Goal: Transaction & Acquisition: Book appointment/travel/reservation

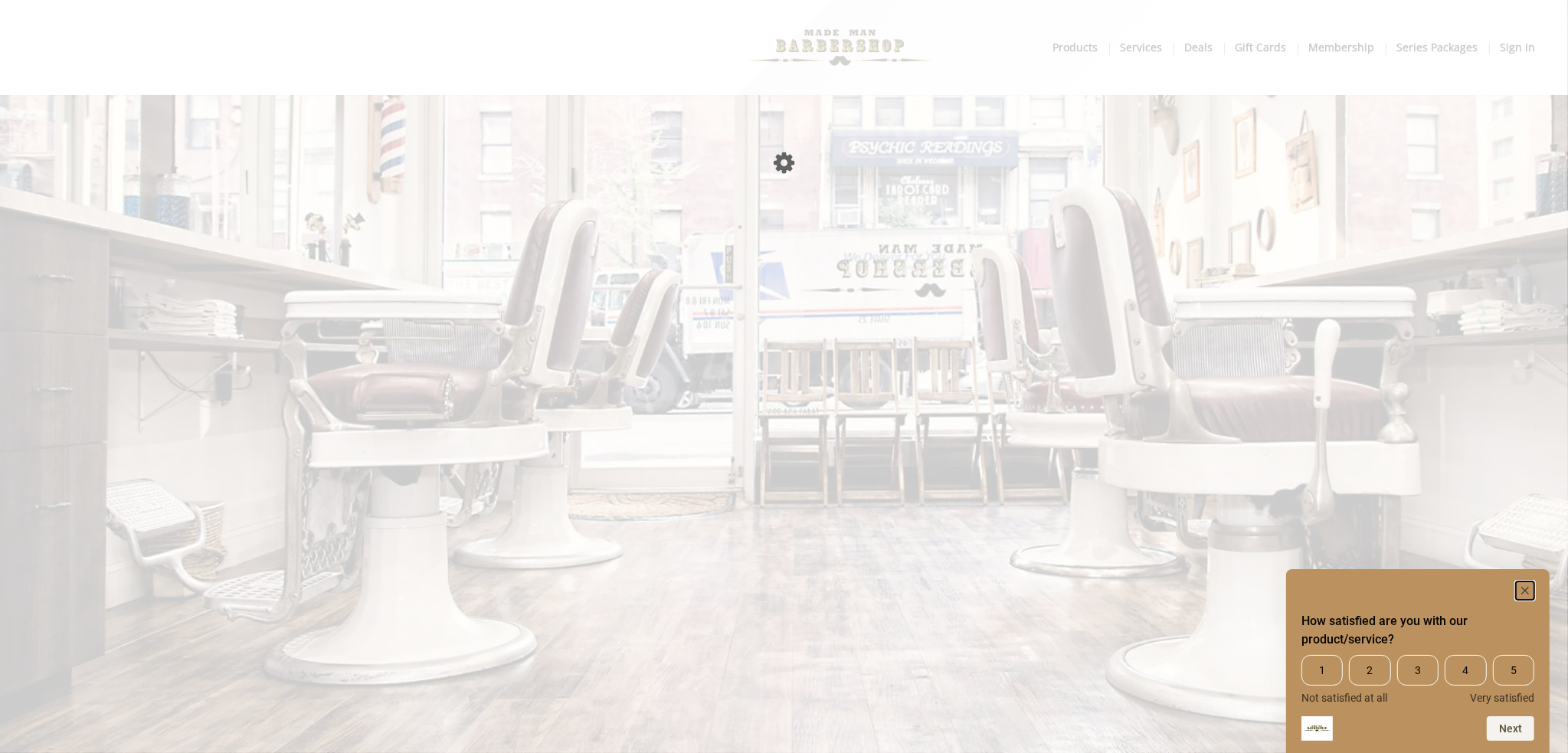
click at [1523, 585] on rect "Hide survey" at bounding box center [1525, 590] width 18 height 18
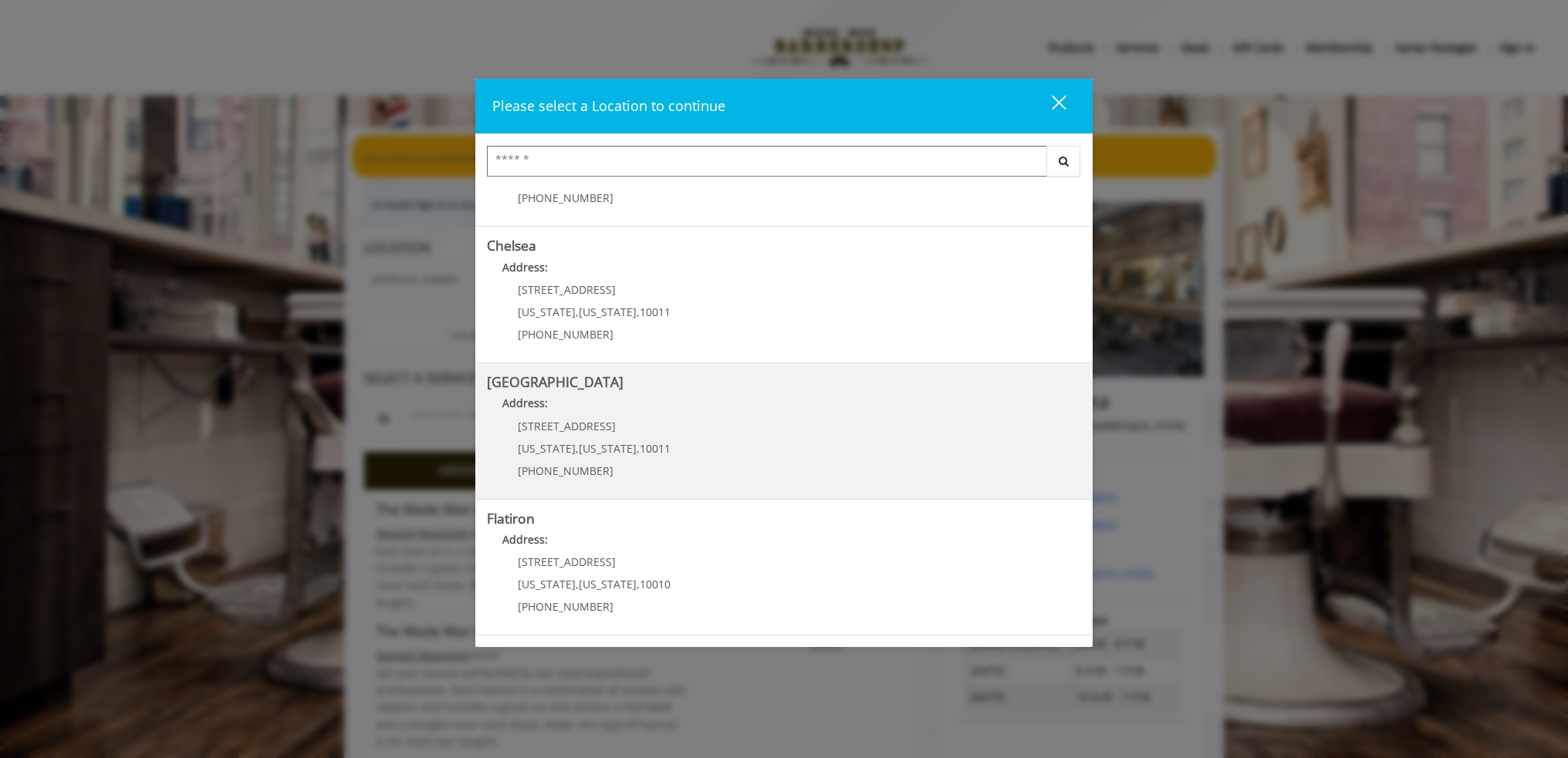
scroll to position [96, 0]
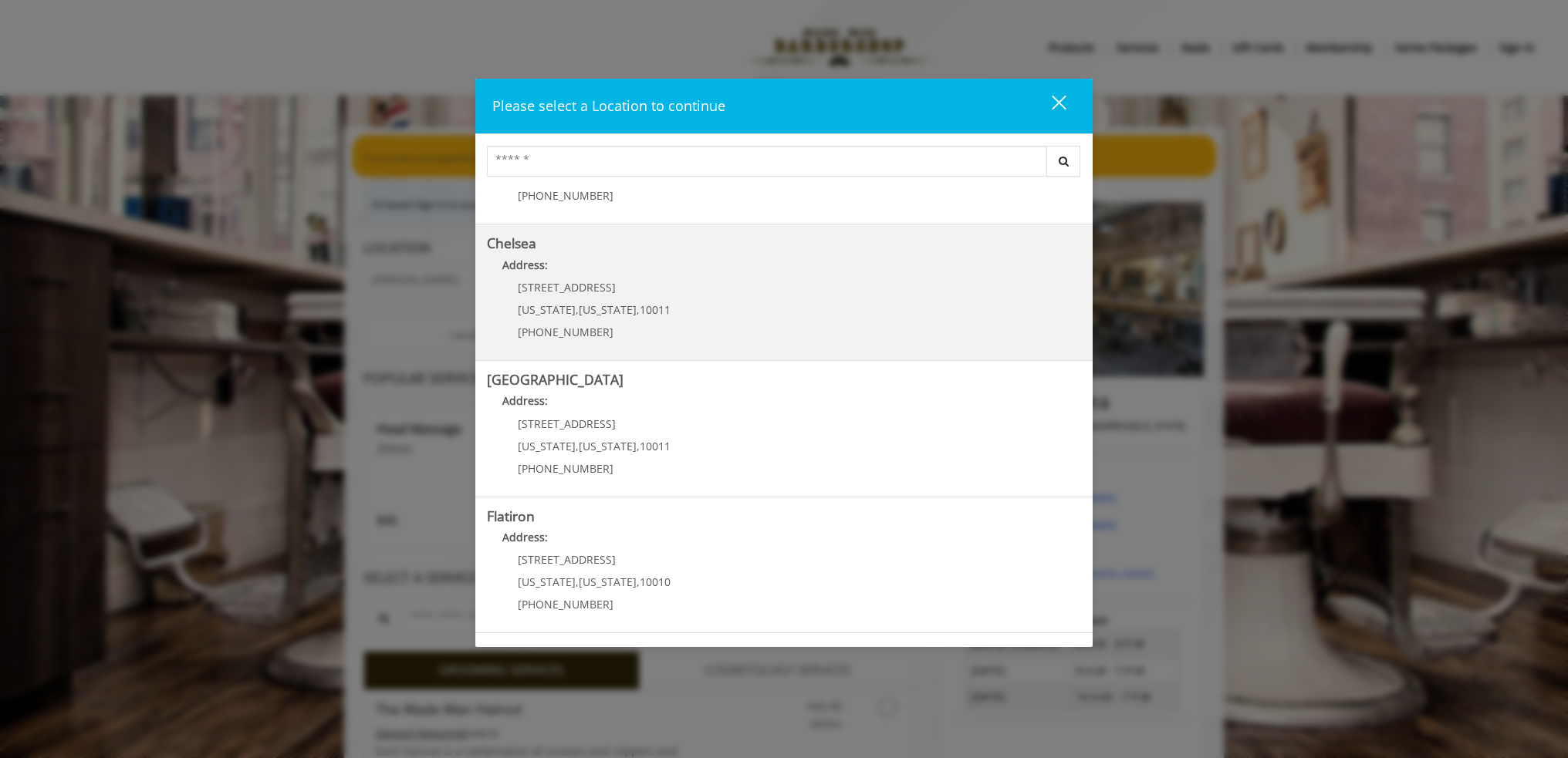
click at [639, 306] on span "10011" at bounding box center [654, 310] width 31 height 15
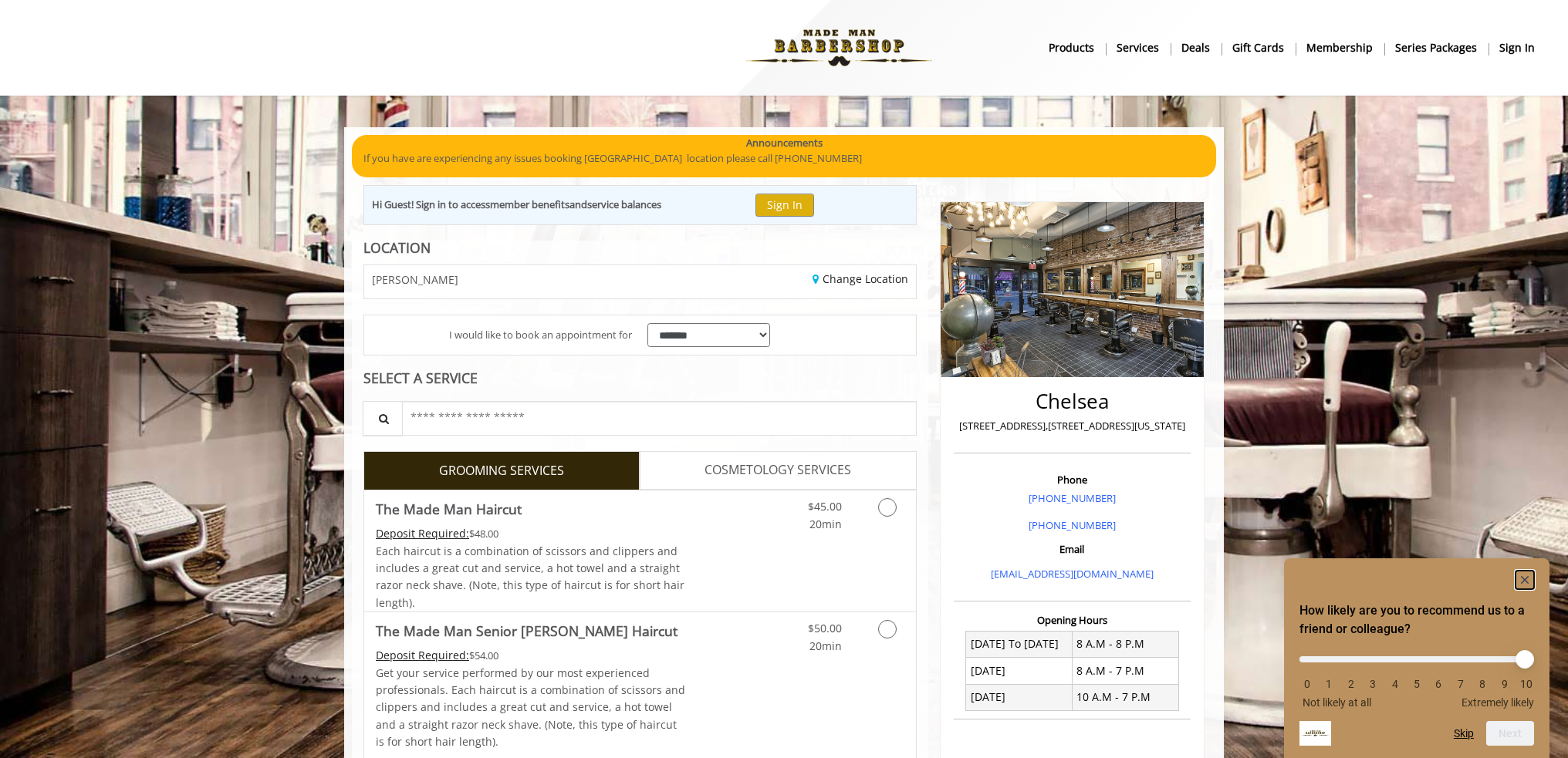
click at [1521, 574] on rect "Hide survey" at bounding box center [1524, 580] width 18 height 18
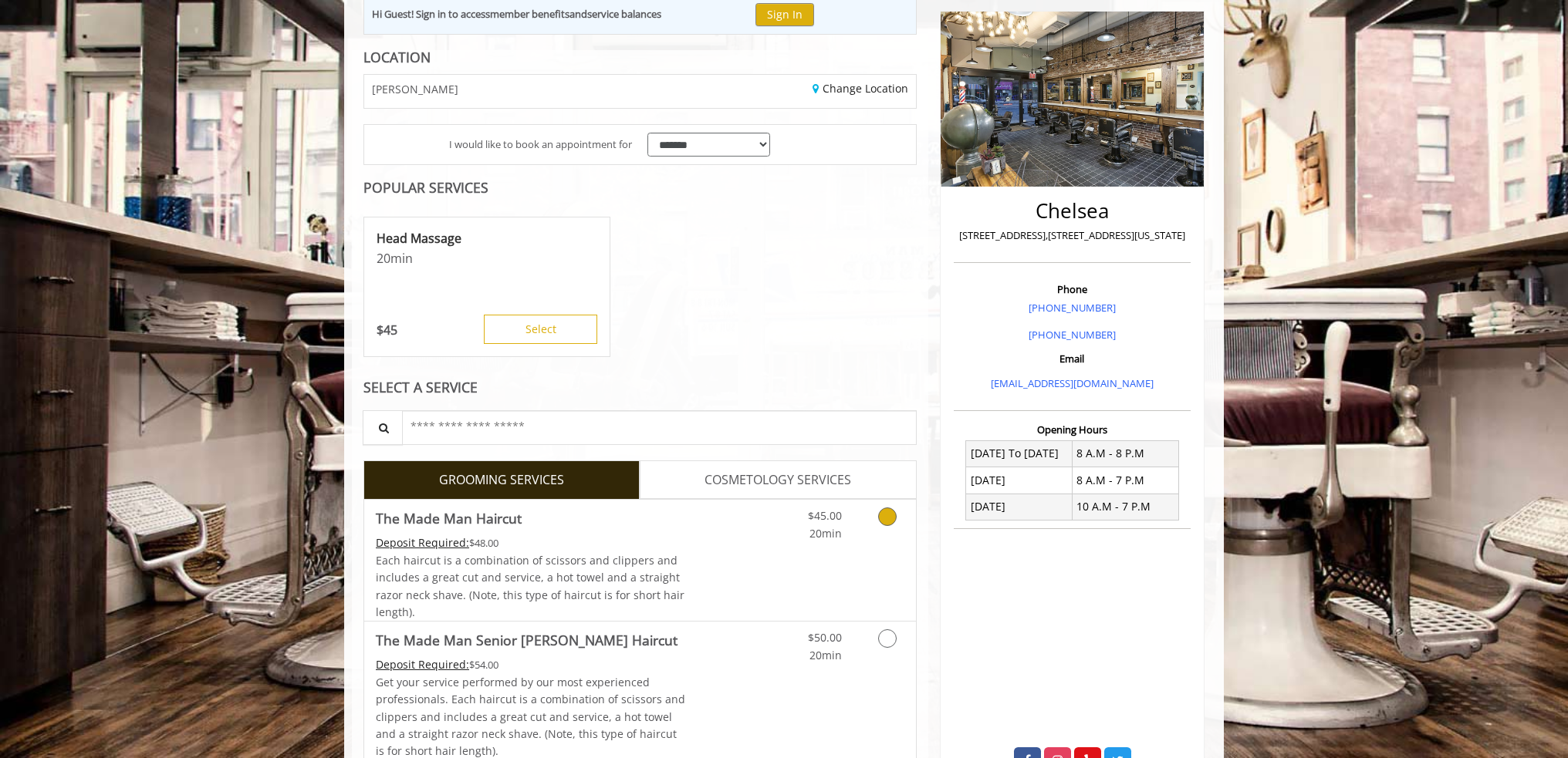
scroll to position [192, 0]
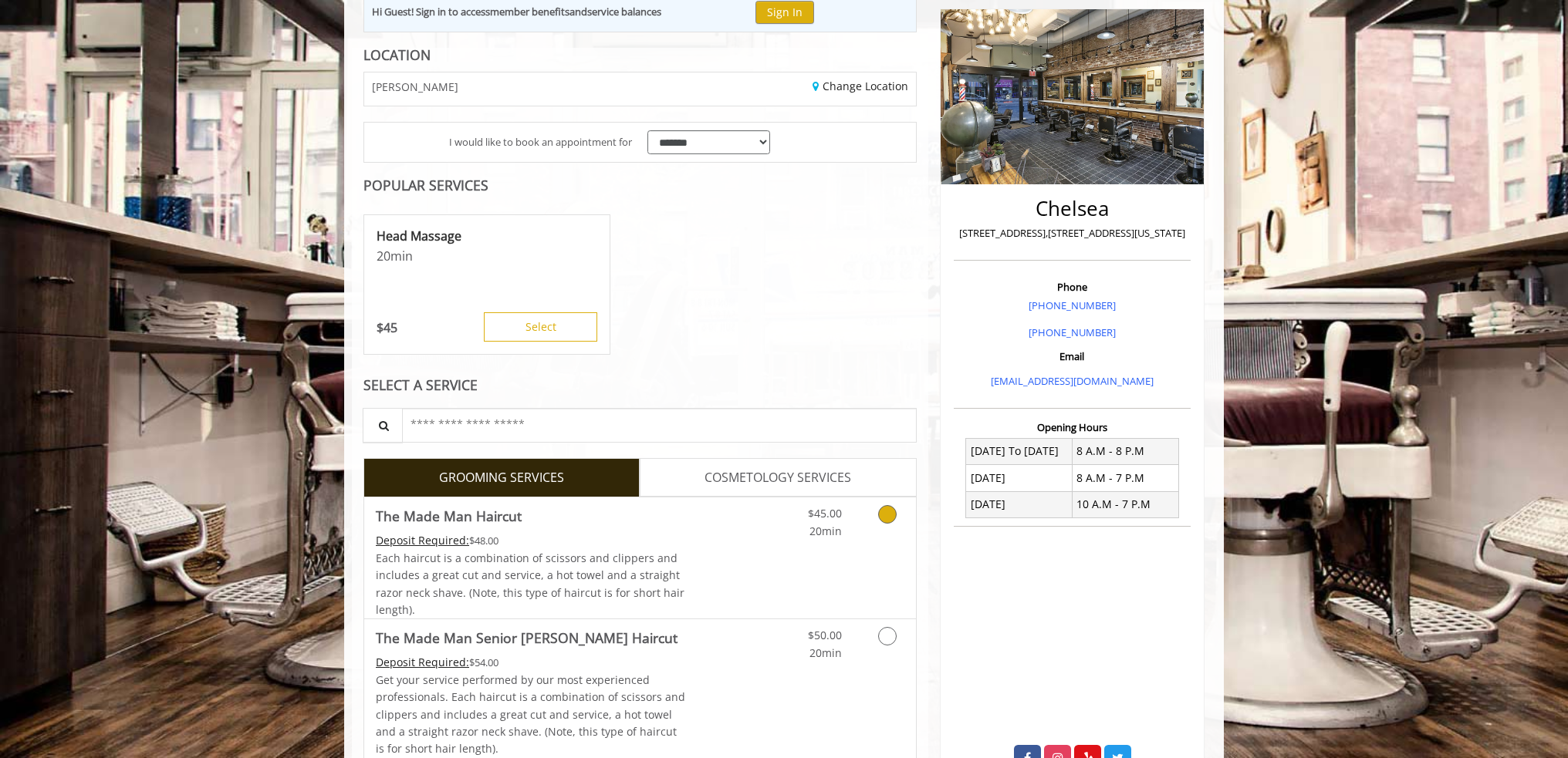
click at [882, 522] on link "Grooming services" at bounding box center [885, 519] width 40 height 43
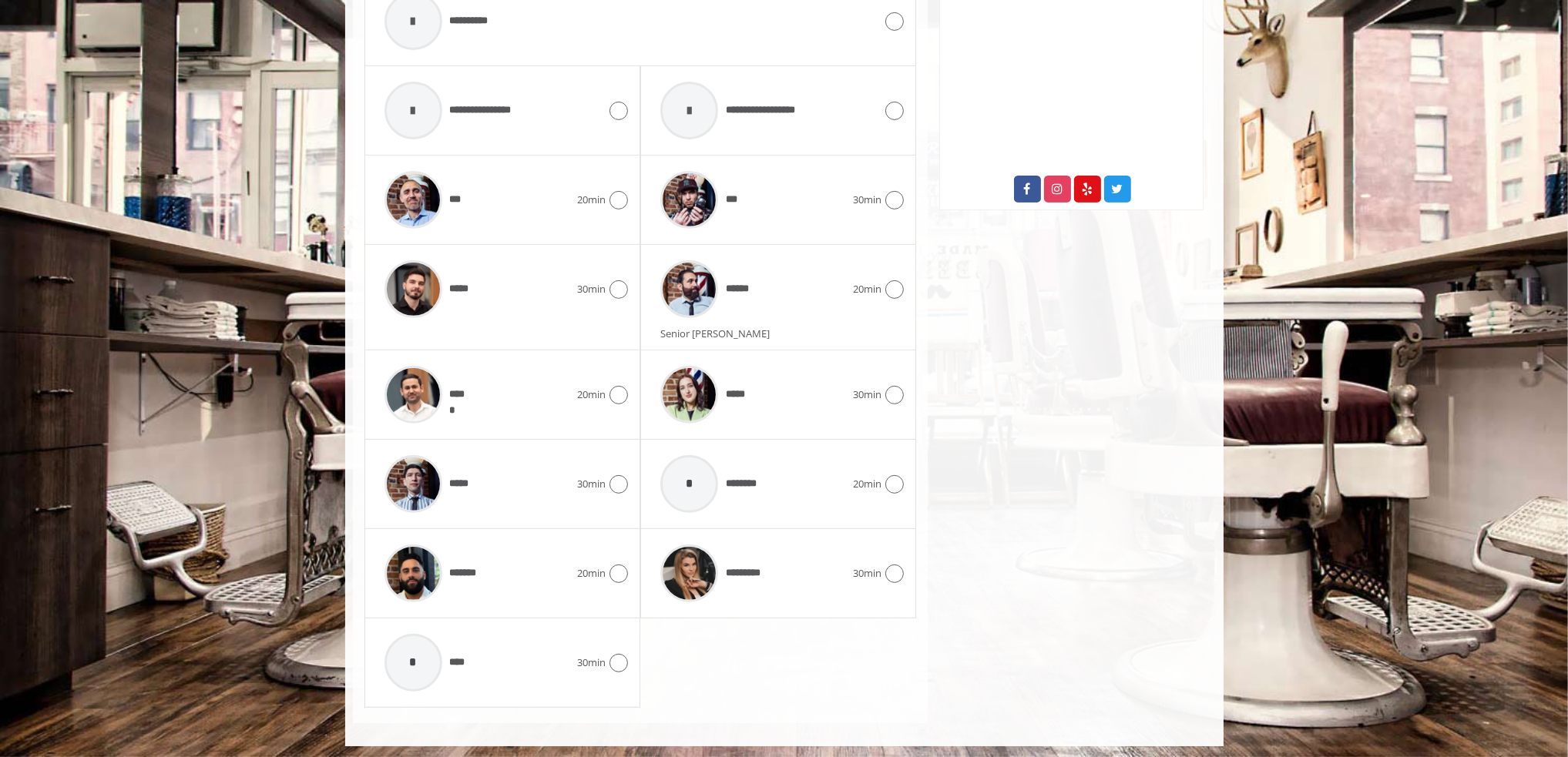
scroll to position [761, 0]
click at [554, 587] on div "*******" at bounding box center [476, 573] width 200 height 74
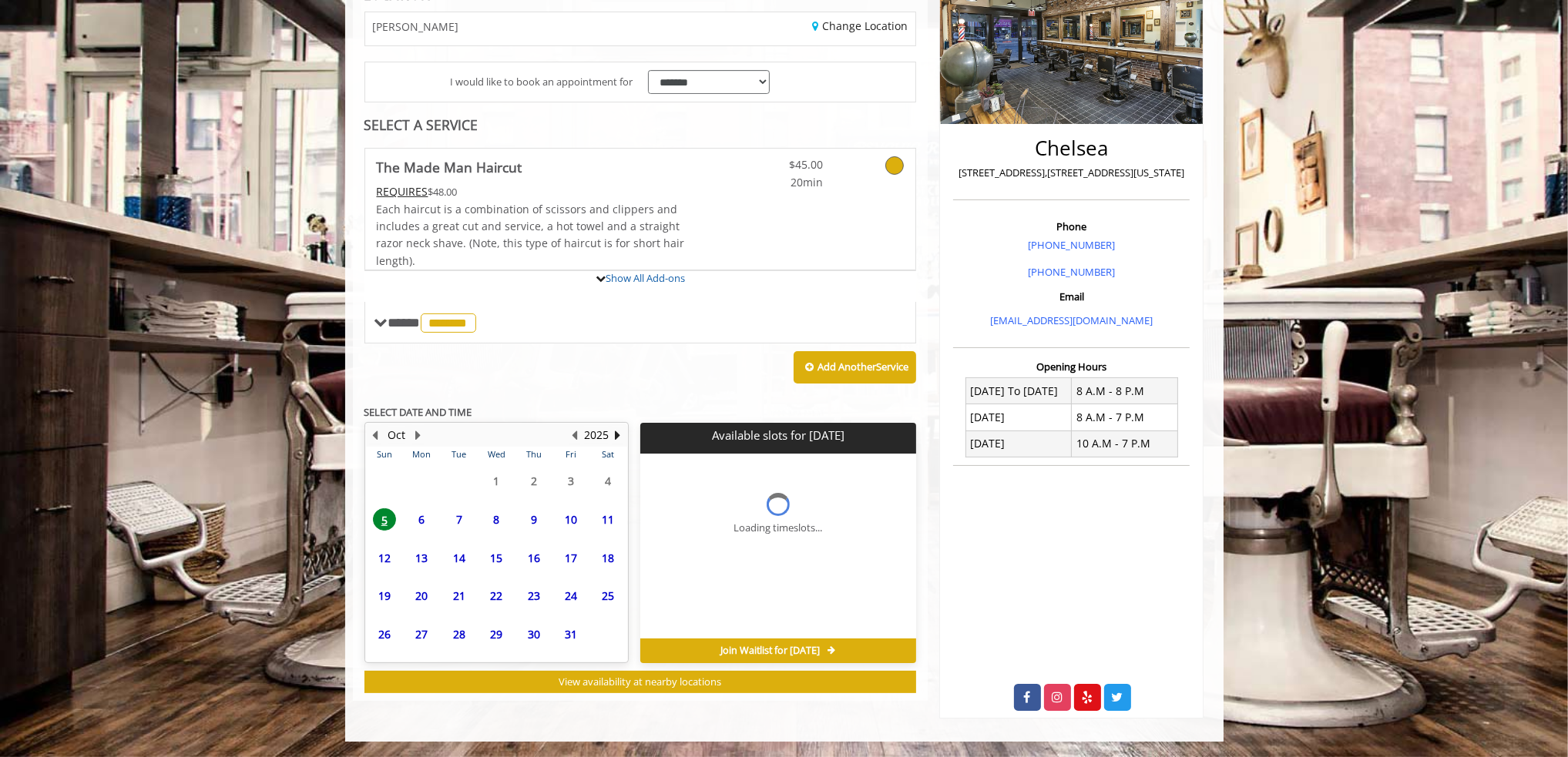
scroll to position [251, 0]
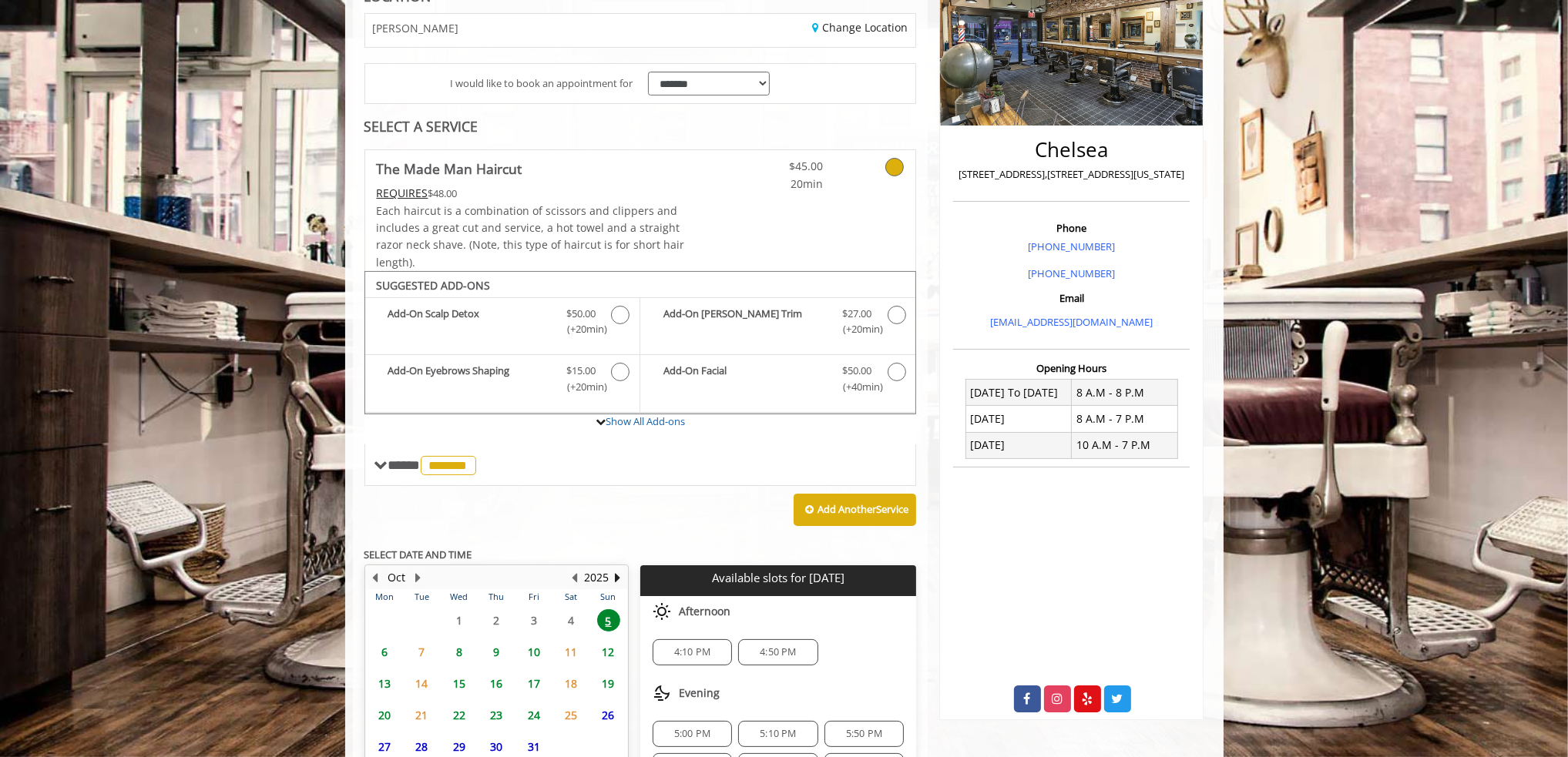
click at [386, 649] on span "6" at bounding box center [384, 652] width 23 height 22
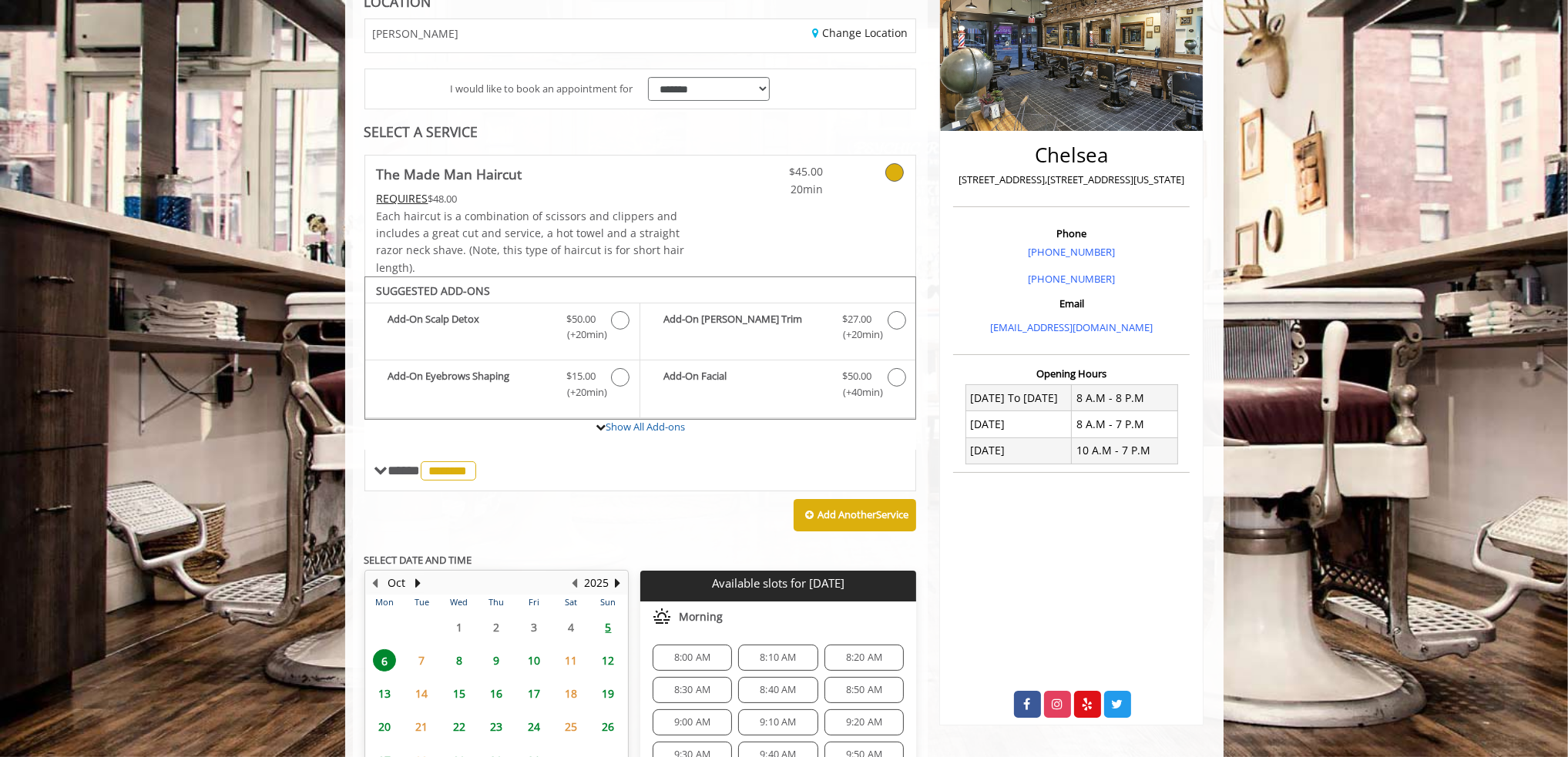
scroll to position [250, 0]
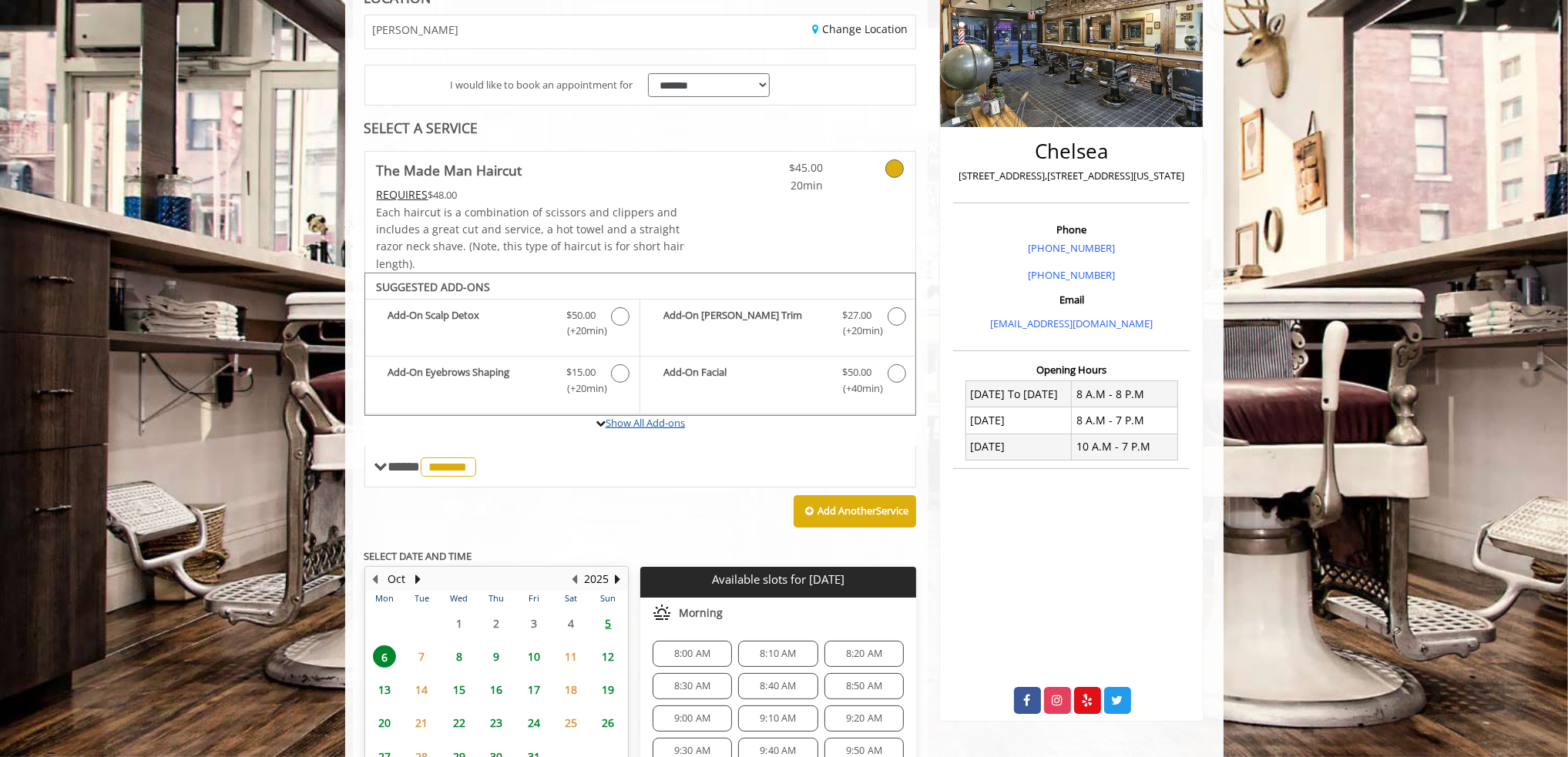
click at [644, 421] on link "Show All Add-ons" at bounding box center [645, 423] width 79 height 14
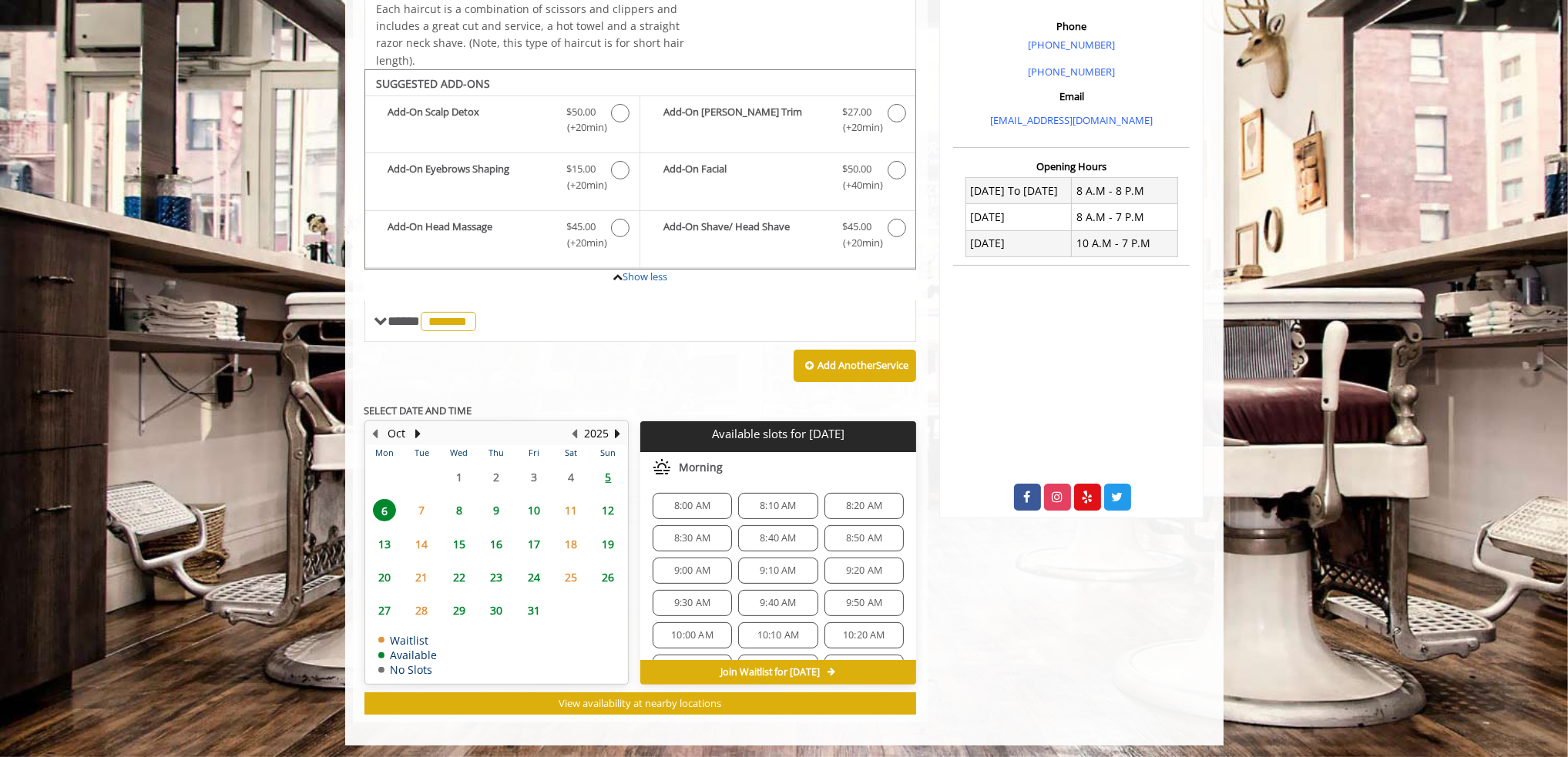
scroll to position [0, 0]
click at [527, 376] on div "Add Another Service" at bounding box center [641, 365] width 552 height 47
click at [387, 350] on div "Add Another Service" at bounding box center [641, 365] width 552 height 47
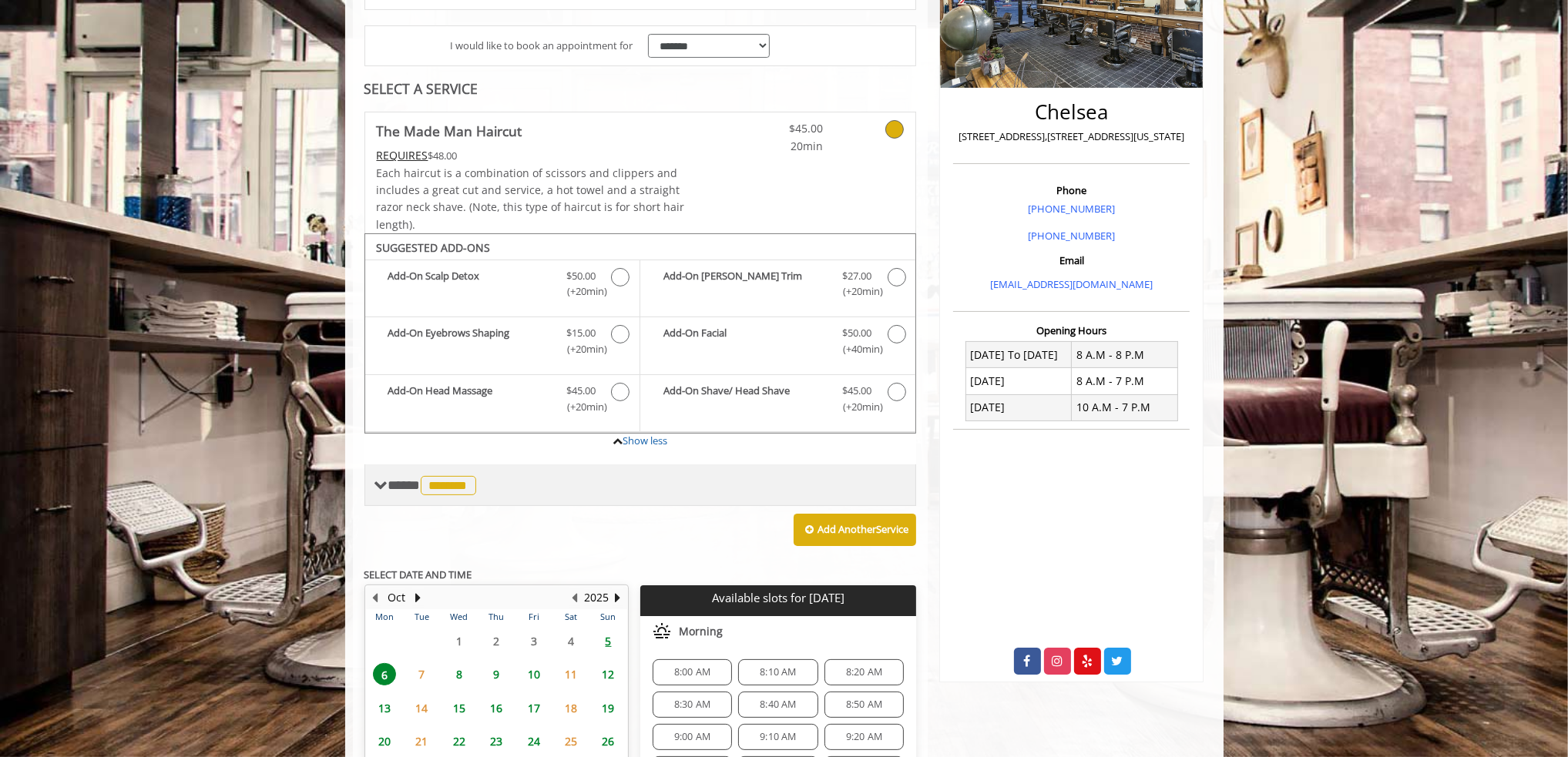
click at [463, 489] on span "*******" at bounding box center [449, 486] width 55 height 19
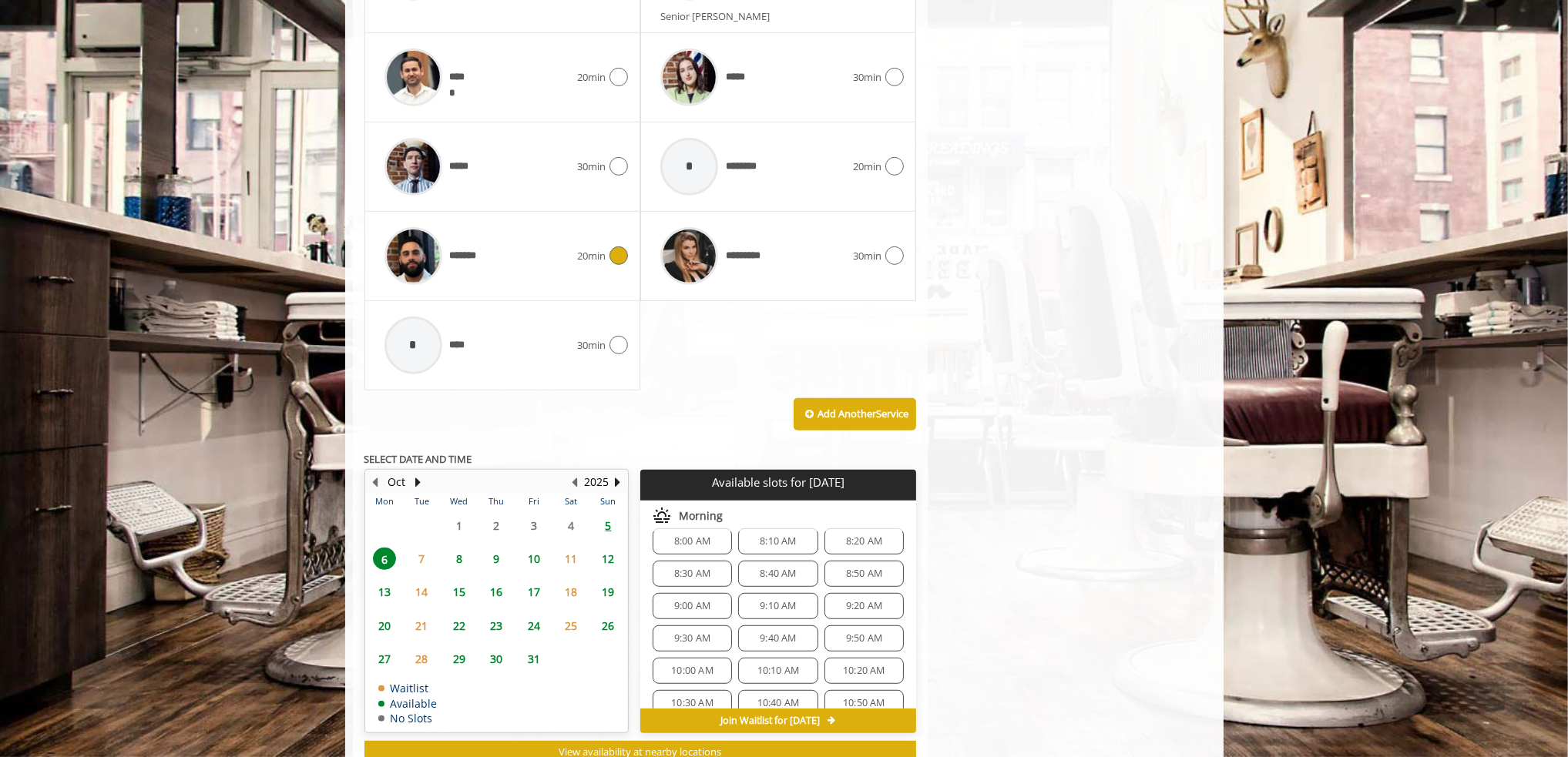
scroll to position [18, 0]
click at [703, 597] on span "9:00 AM" at bounding box center [692, 604] width 36 height 13
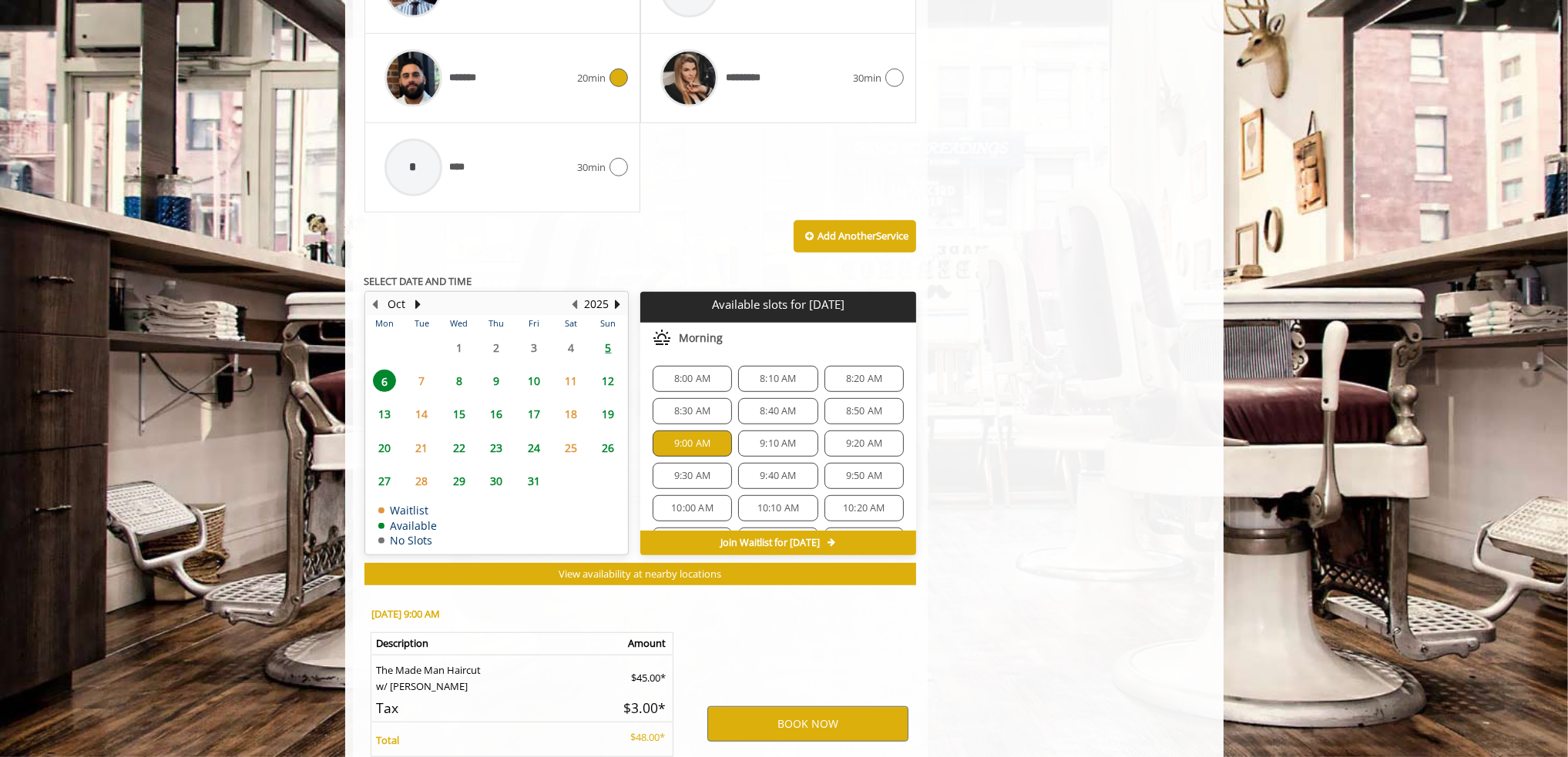
scroll to position [1460, 0]
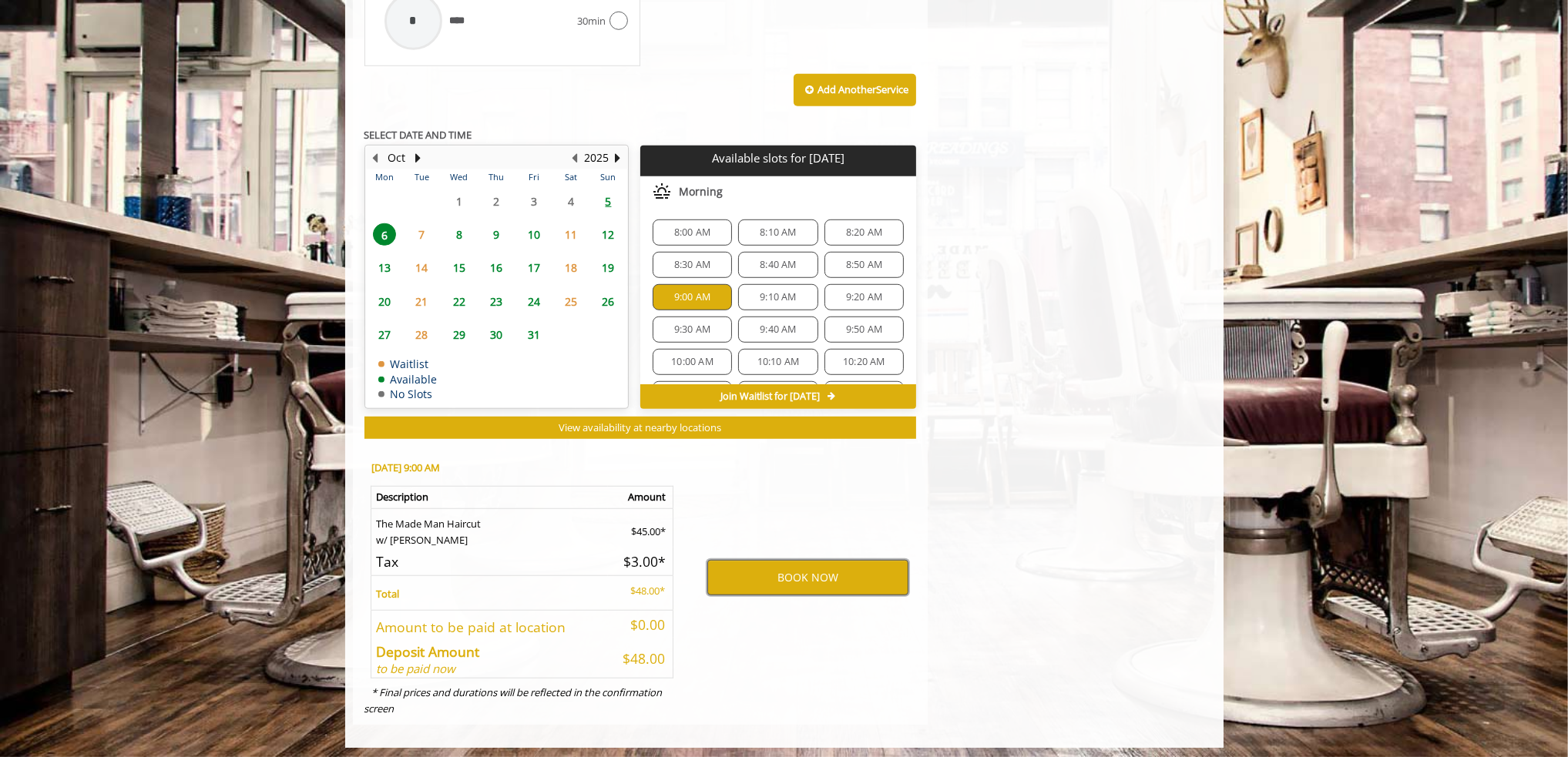
click at [845, 570] on button "BOOK NOW" at bounding box center [808, 577] width 201 height 36
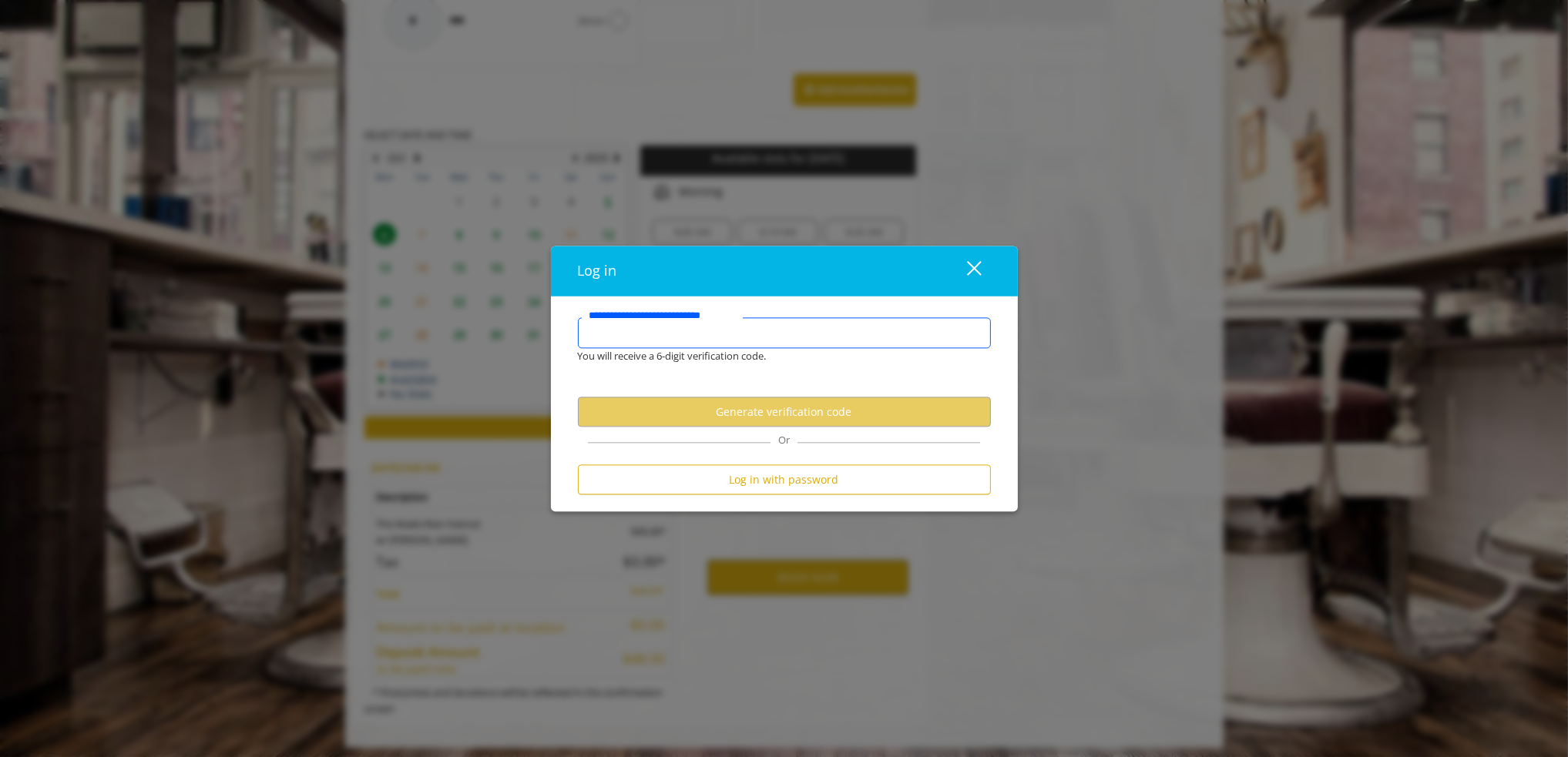
click at [665, 338] on input "**********" at bounding box center [784, 333] width 413 height 31
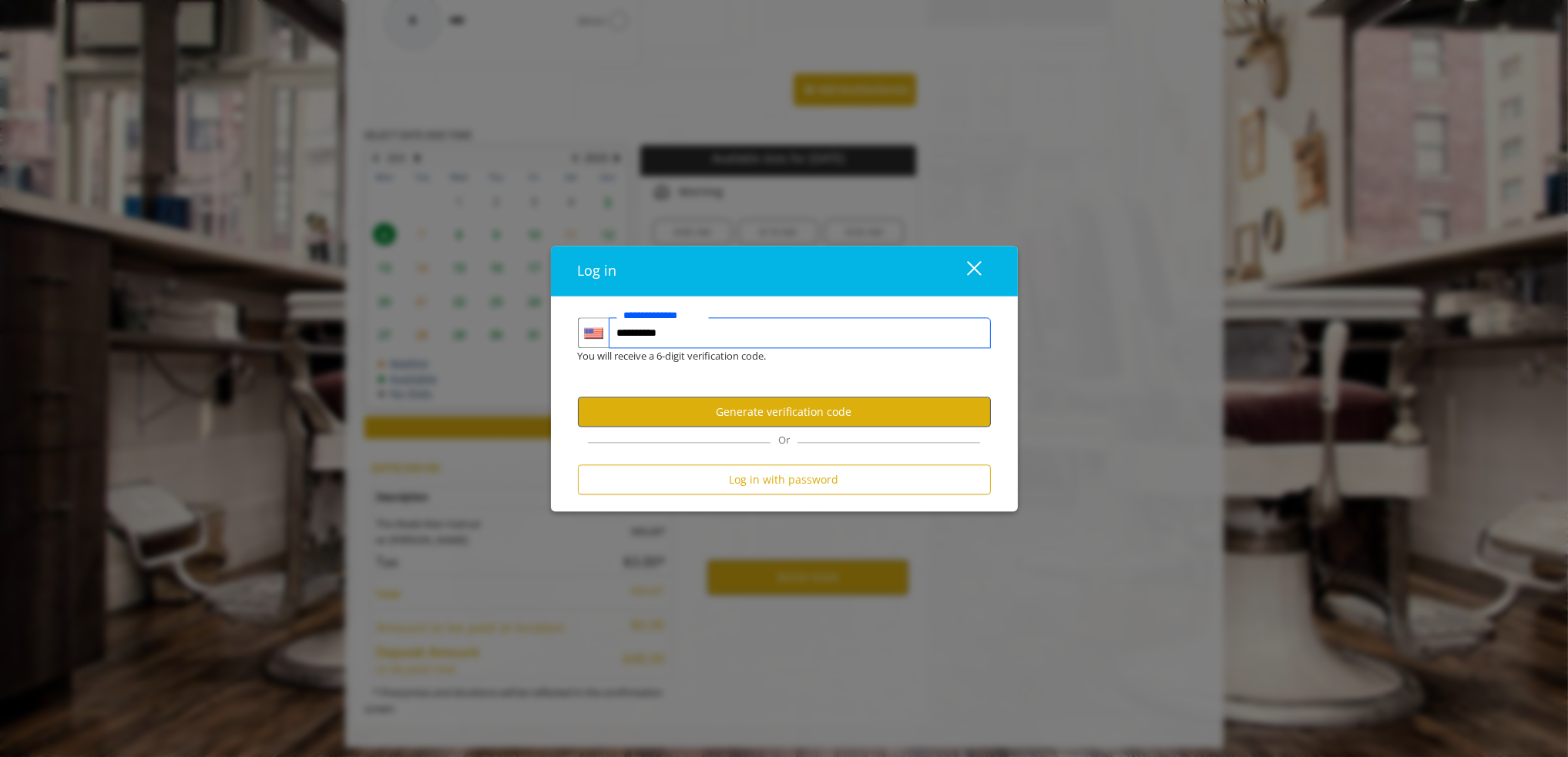
type input "**********"
click at [793, 409] on button "Generate verification code" at bounding box center [784, 412] width 413 height 30
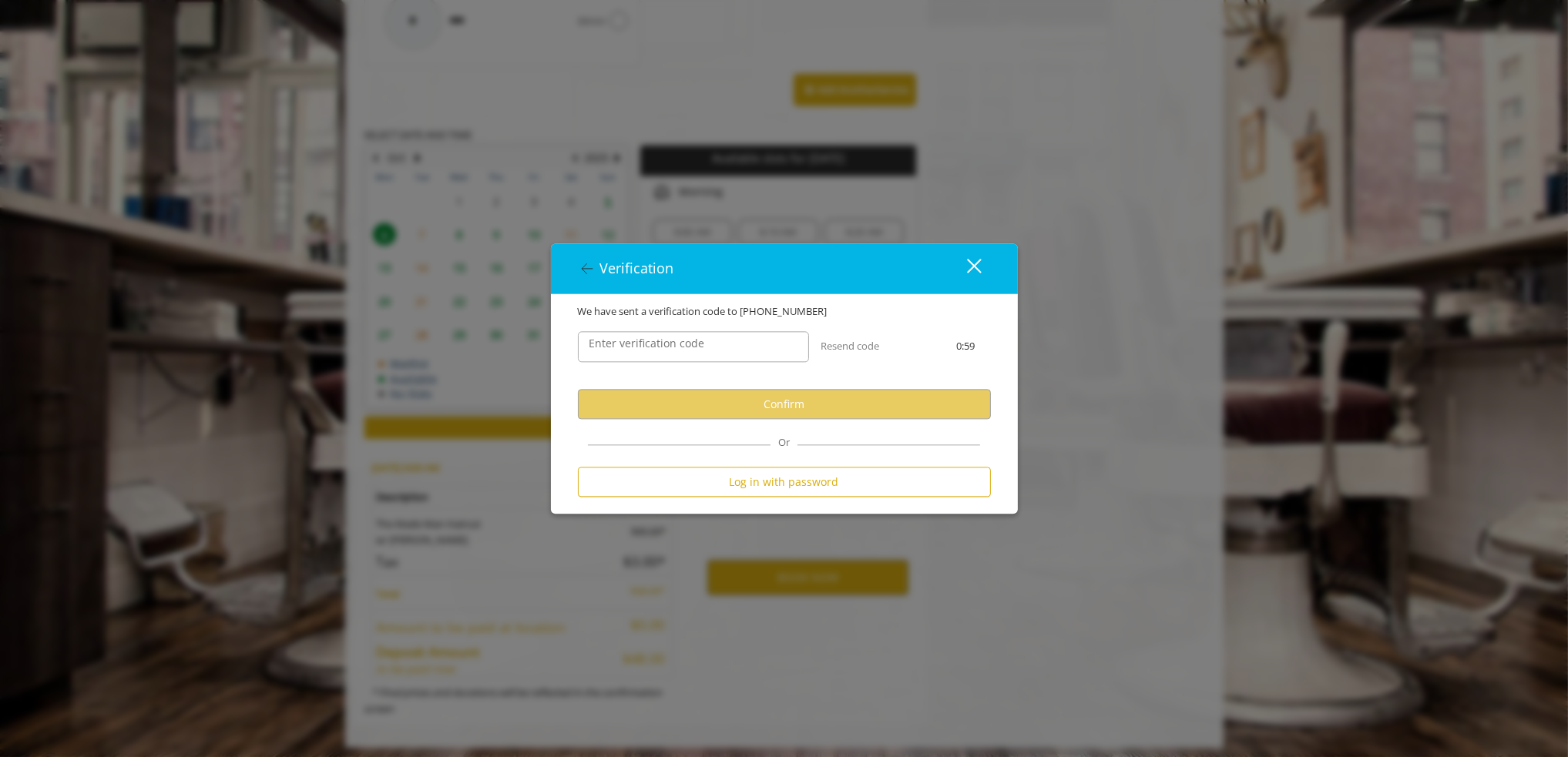
scroll to position [0, 0]
click at [665, 350] on label "Enter verification code" at bounding box center [647, 344] width 131 height 17
click at [665, 350] on input "Enter verification code" at bounding box center [693, 347] width 231 height 31
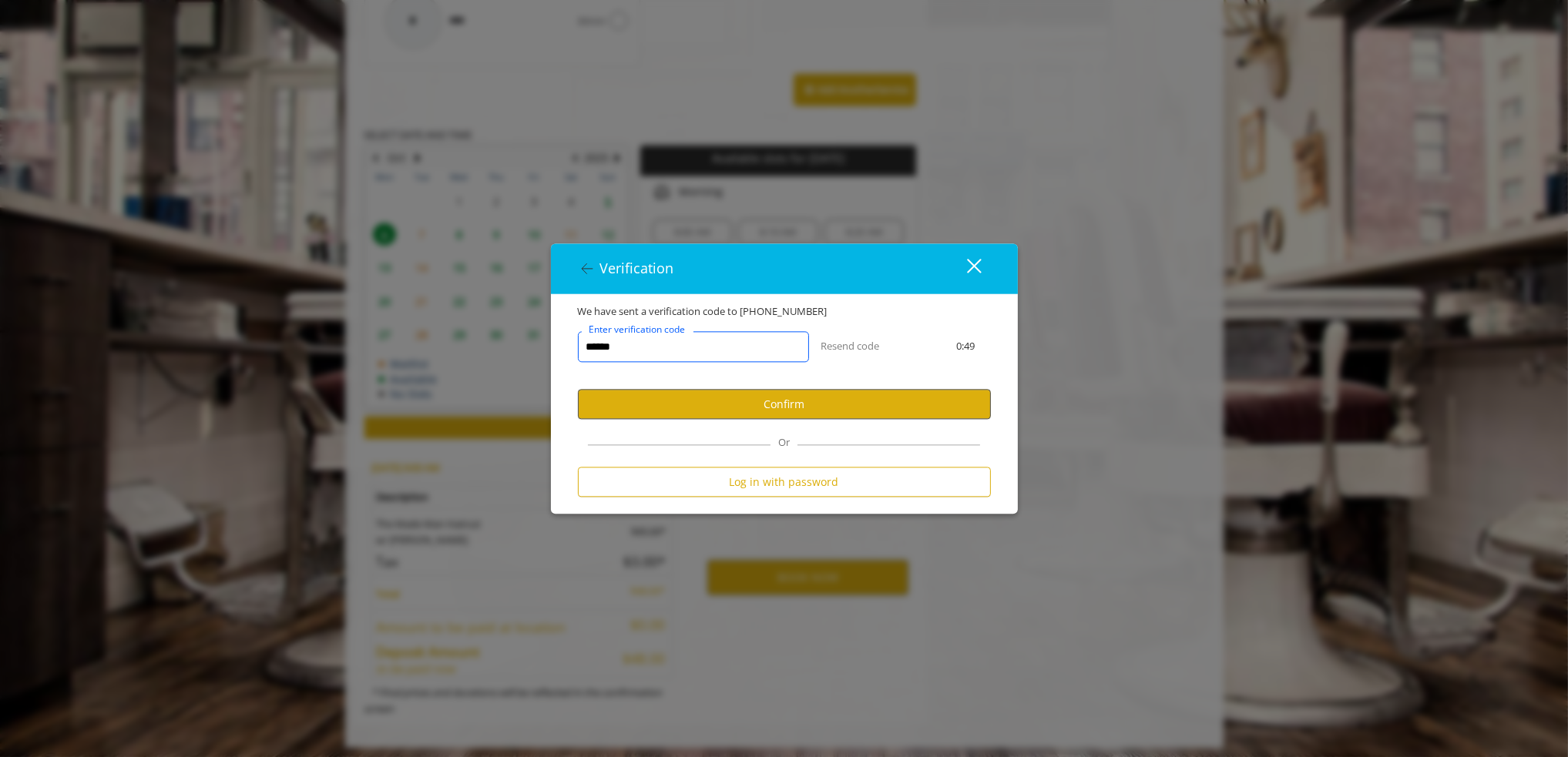
type input "******"
click at [730, 414] on button "Confirm" at bounding box center [784, 405] width 413 height 30
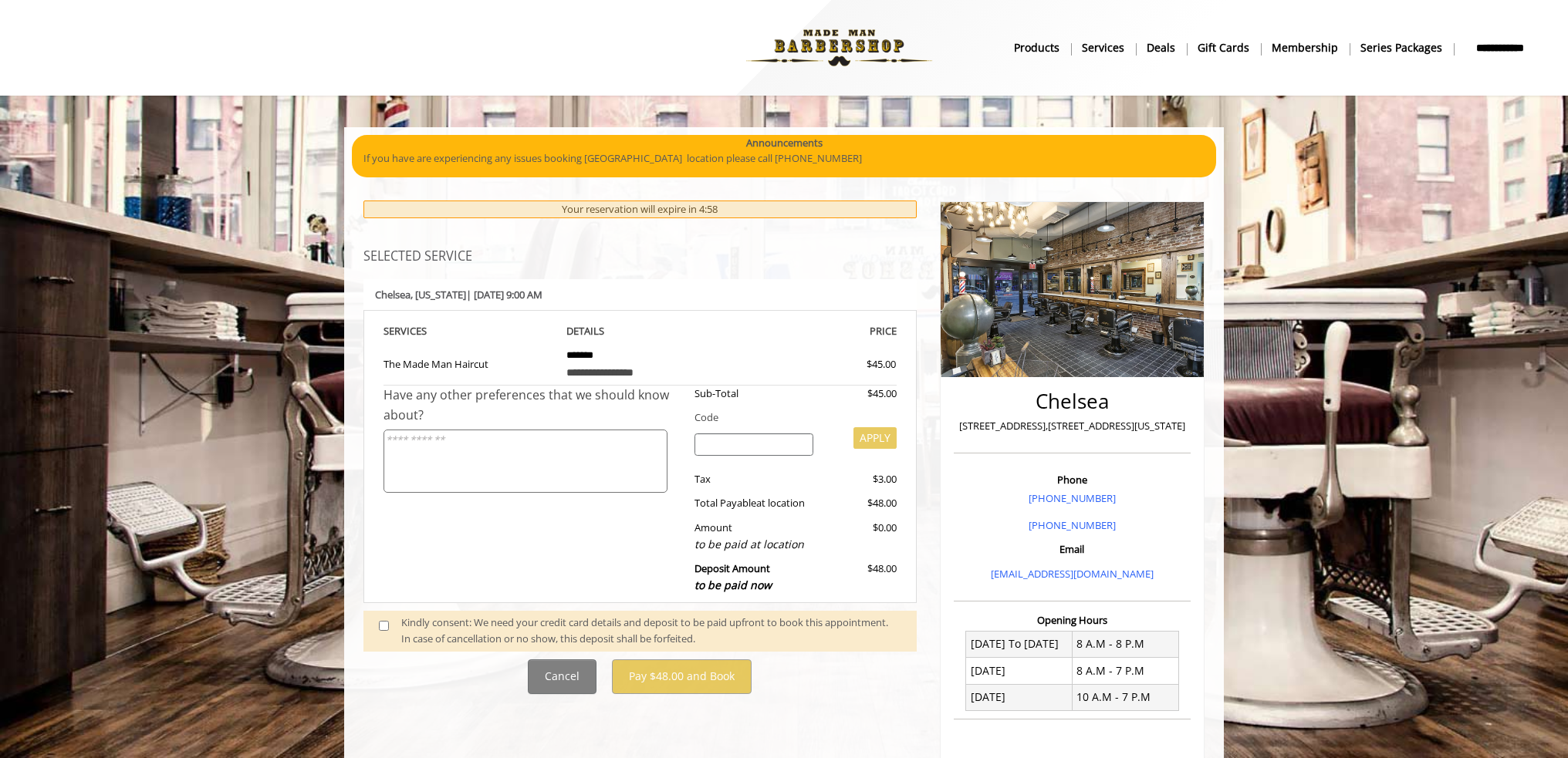
click at [395, 624] on span at bounding box center [390, 630] width 45 height 32
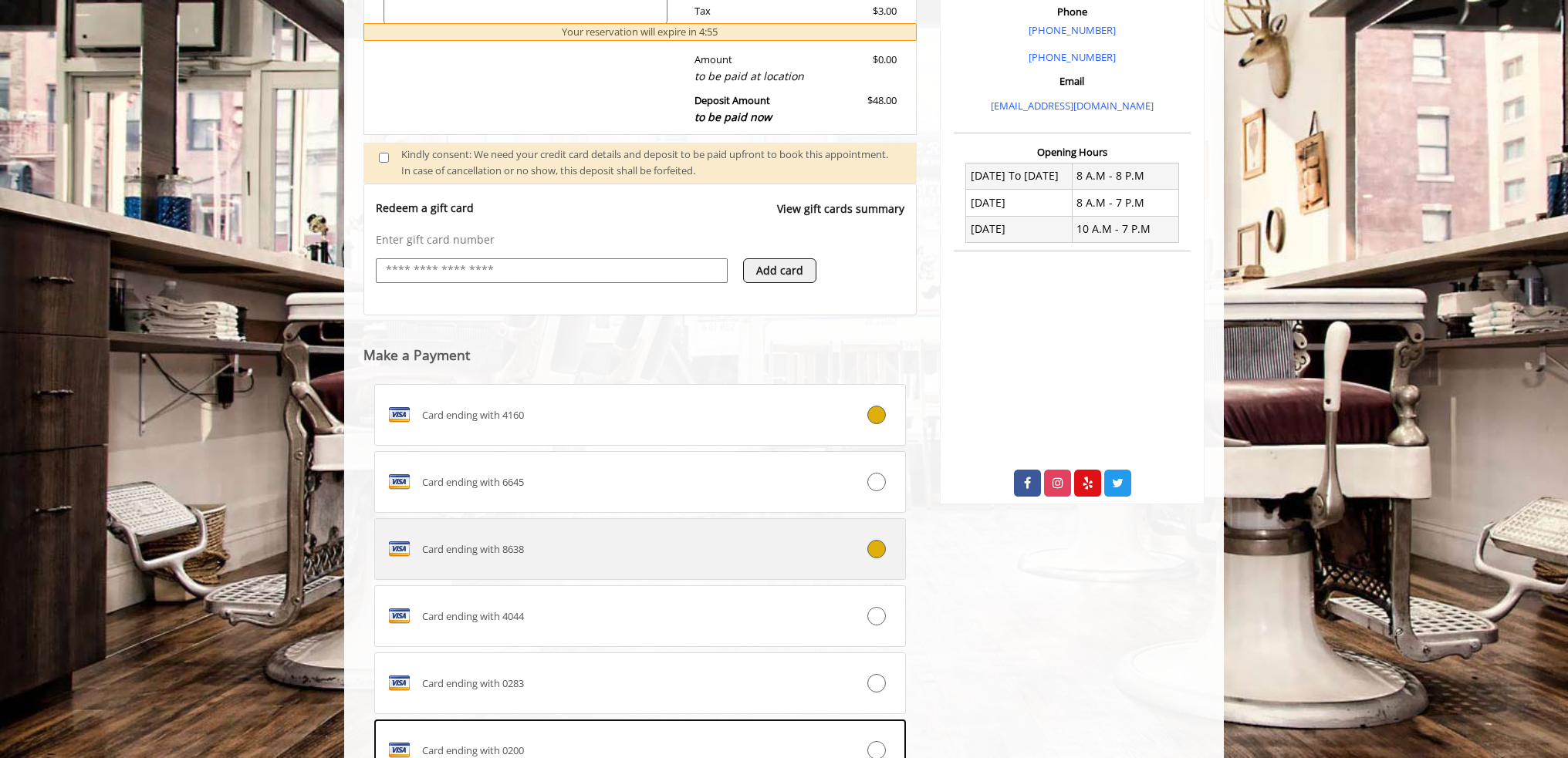
scroll to position [681, 0]
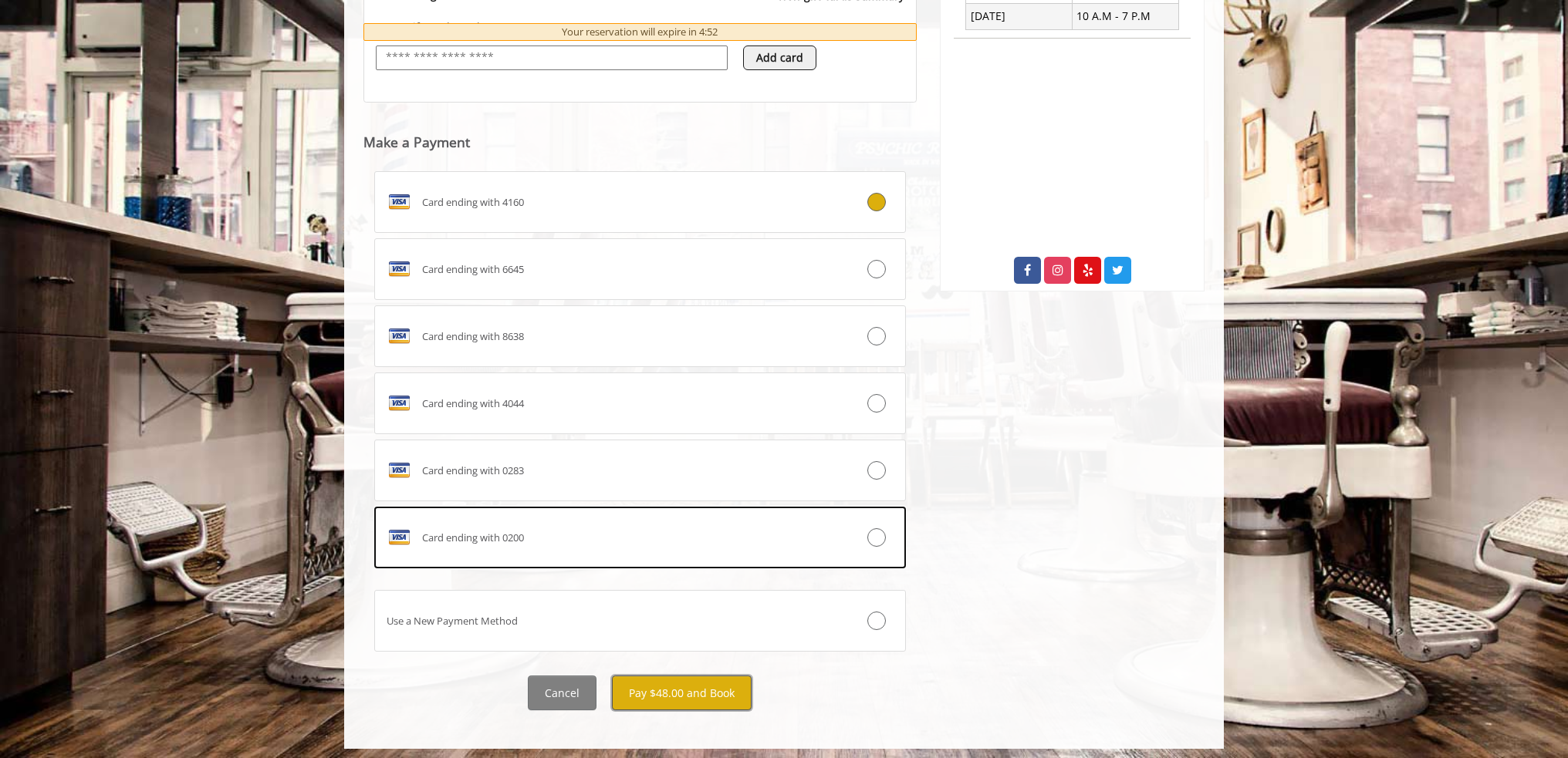
click at [701, 686] on button "Pay $48.00 and Book" at bounding box center [681, 693] width 139 height 35
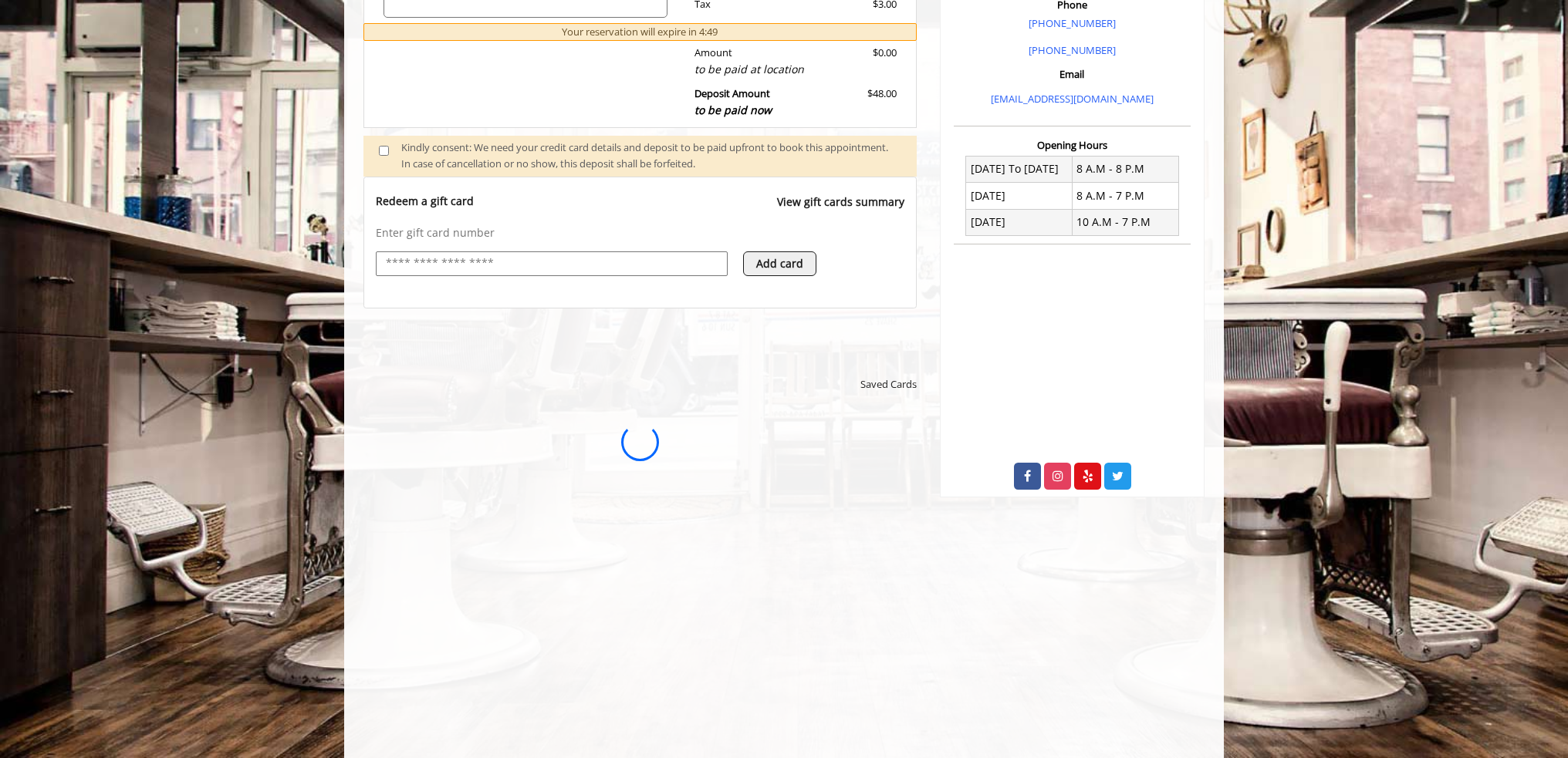
scroll to position [449, 0]
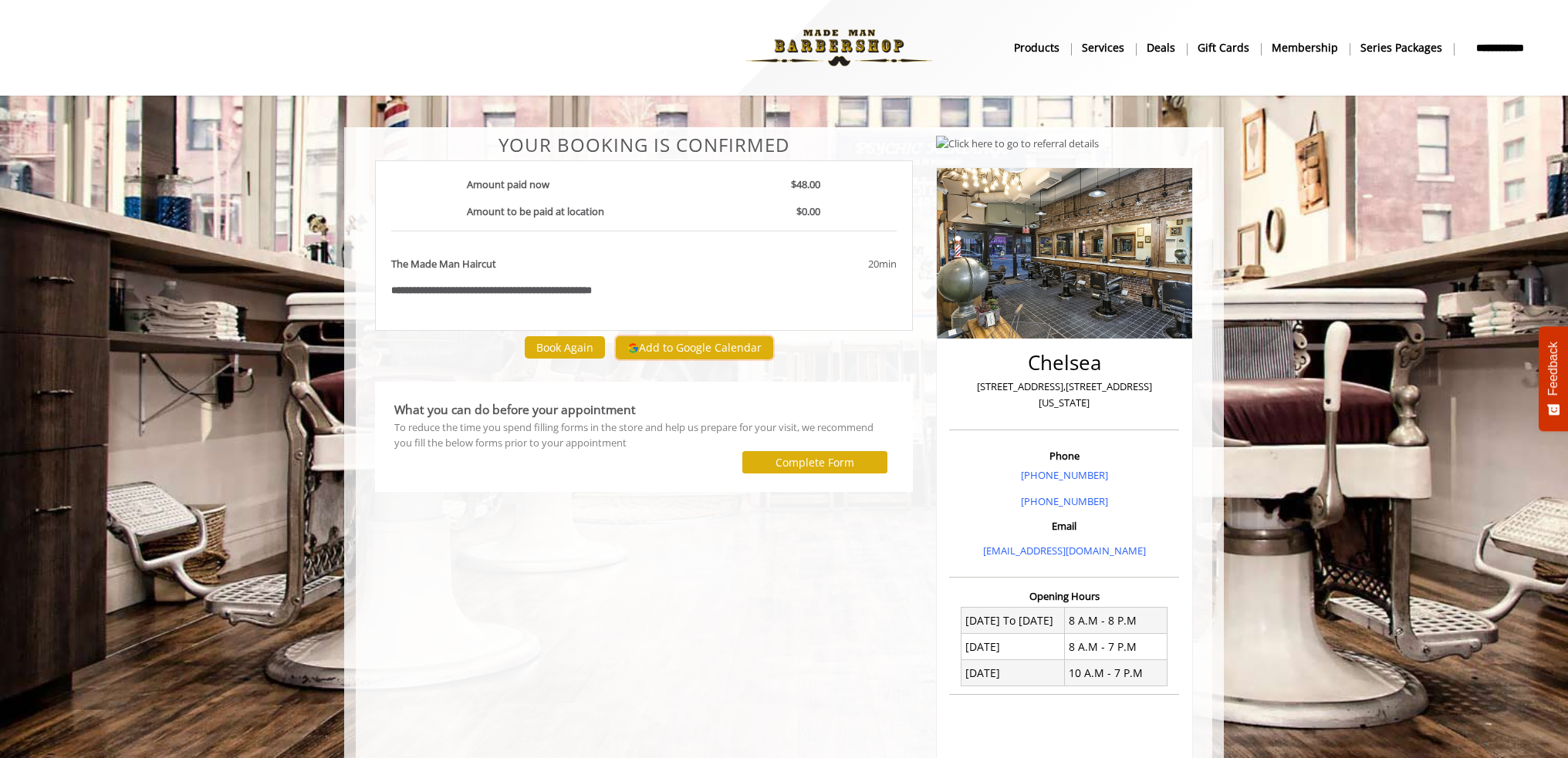
click at [661, 348] on button "Add to Google Calendar" at bounding box center [694, 348] width 158 height 23
